Goal: Information Seeking & Learning: Check status

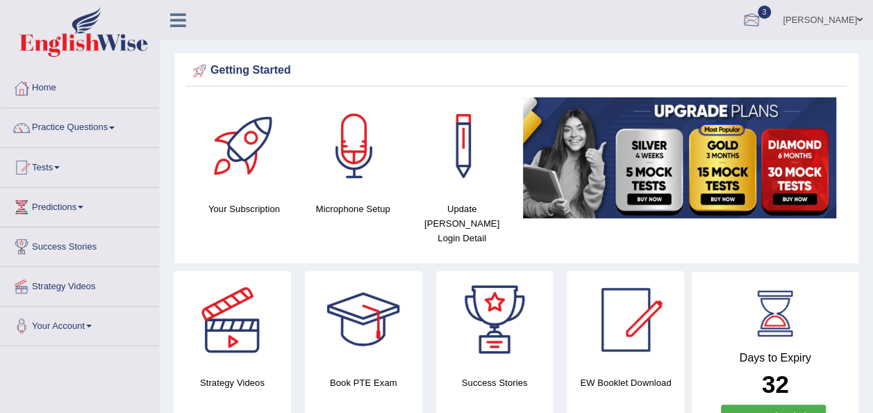
click at [756, 19] on div at bounding box center [751, 20] width 21 height 21
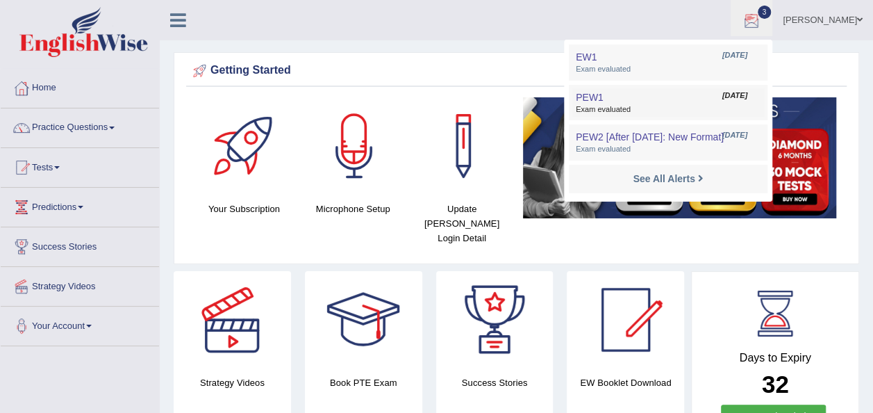
click at [756, 40] on ul "EW1 Sep 17, 2025 Exam evaluated PEW1 Aug 16, 2025 Exam evaluated PEW2 [After 7 …" at bounding box center [668, 121] width 208 height 162
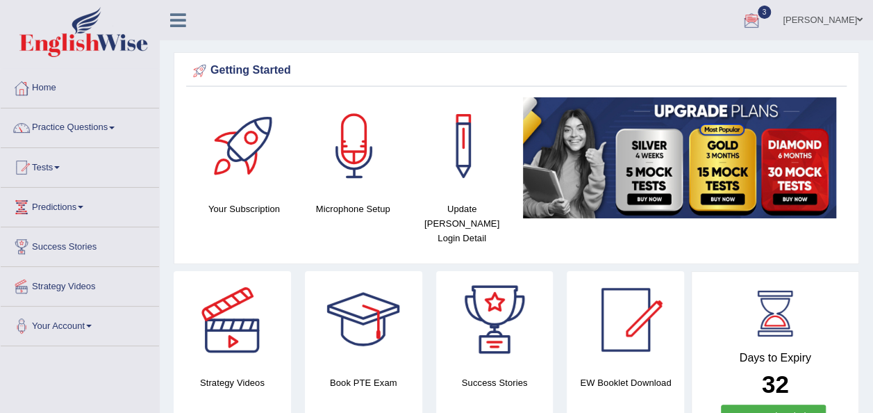
click at [756, 19] on div at bounding box center [751, 20] width 21 height 21
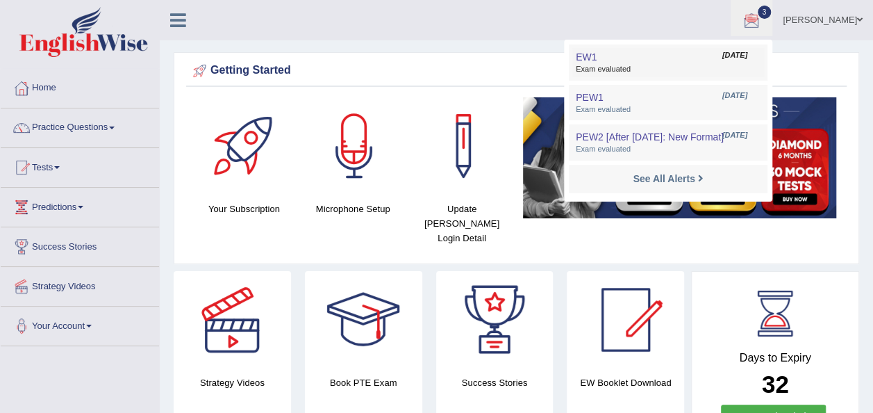
click at [615, 68] on span "Exam evaluated" at bounding box center [668, 69] width 185 height 11
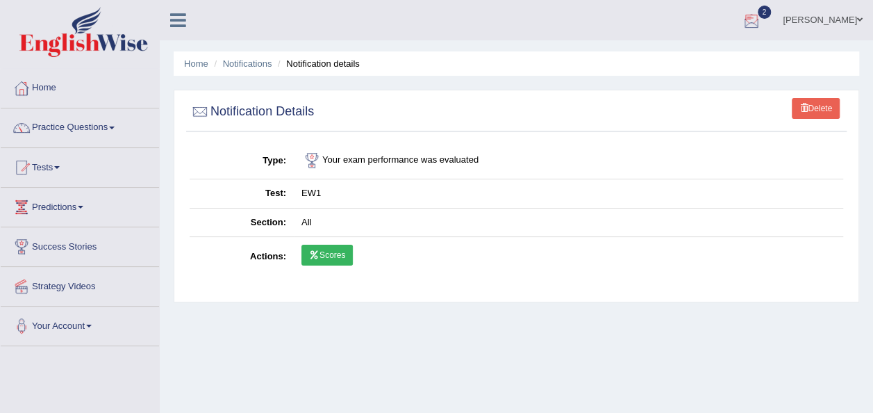
click at [756, 23] on div at bounding box center [751, 20] width 21 height 21
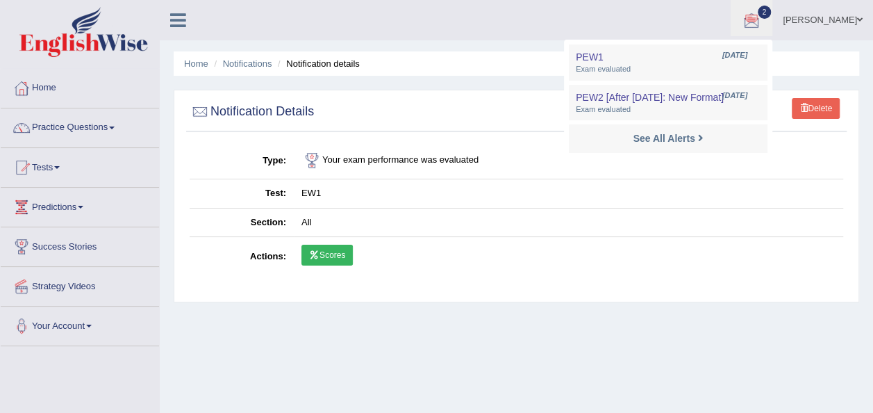
click at [756, 23] on div at bounding box center [751, 20] width 21 height 21
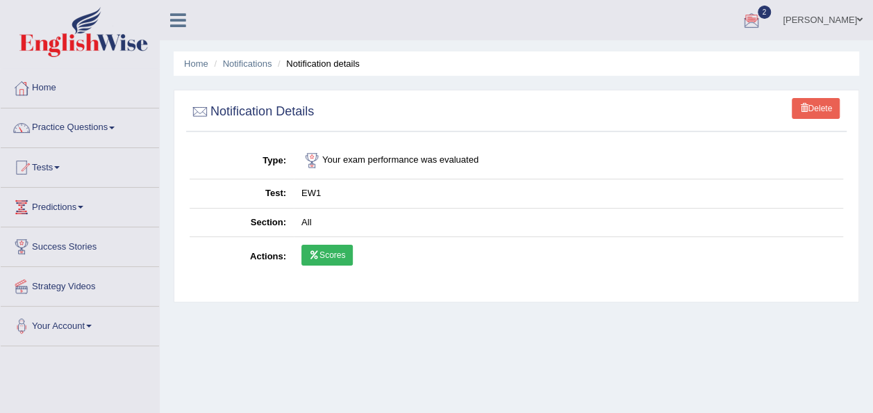
click at [756, 23] on div at bounding box center [751, 20] width 21 height 21
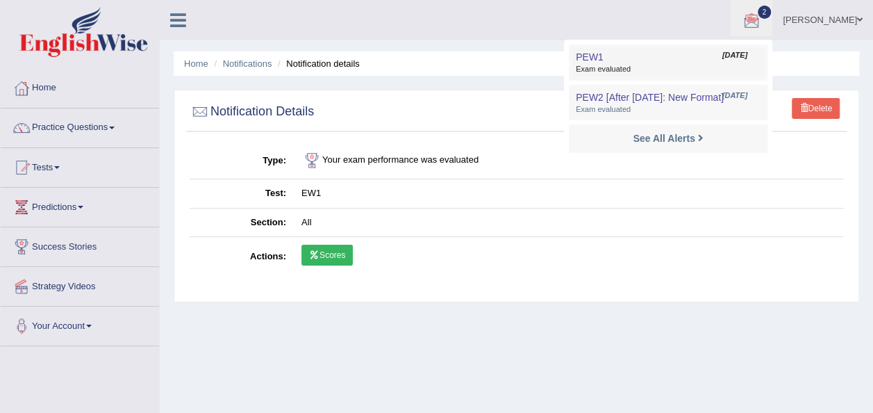
click at [600, 61] on span "PEW1" at bounding box center [590, 56] width 28 height 11
click at [600, 61] on ul "Home Notifications Notification details" at bounding box center [516, 63] width 685 height 24
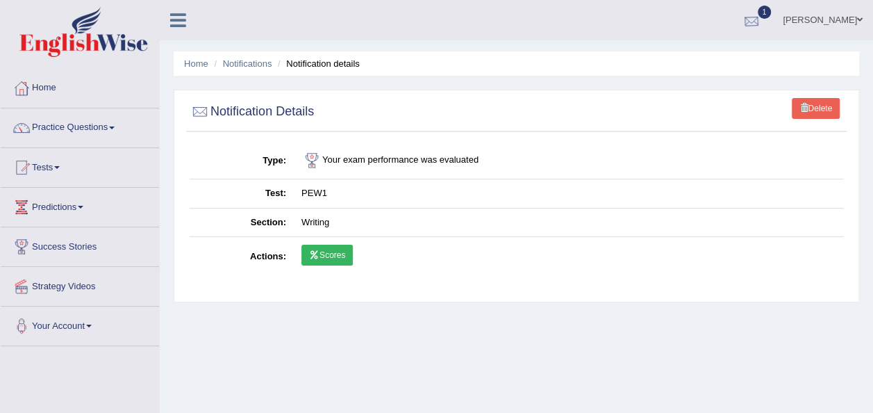
drag, startPoint x: 0, startPoint y: 0, endPoint x: 758, endPoint y: 22, distance: 758.7
click at [758, 22] on div at bounding box center [751, 20] width 21 height 21
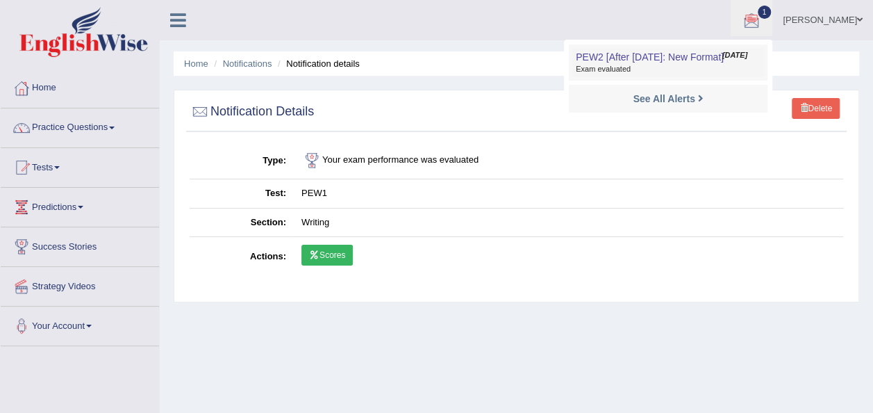
click at [612, 54] on span "PEW2 [After 7 Aug: New Format]" at bounding box center [650, 56] width 148 height 11
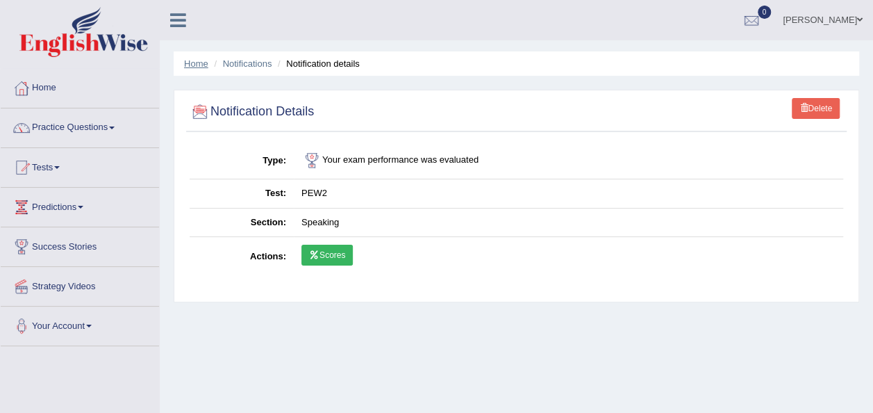
click at [185, 67] on link "Home" at bounding box center [196, 63] width 24 height 10
